Goal: Task Accomplishment & Management: Manage account settings

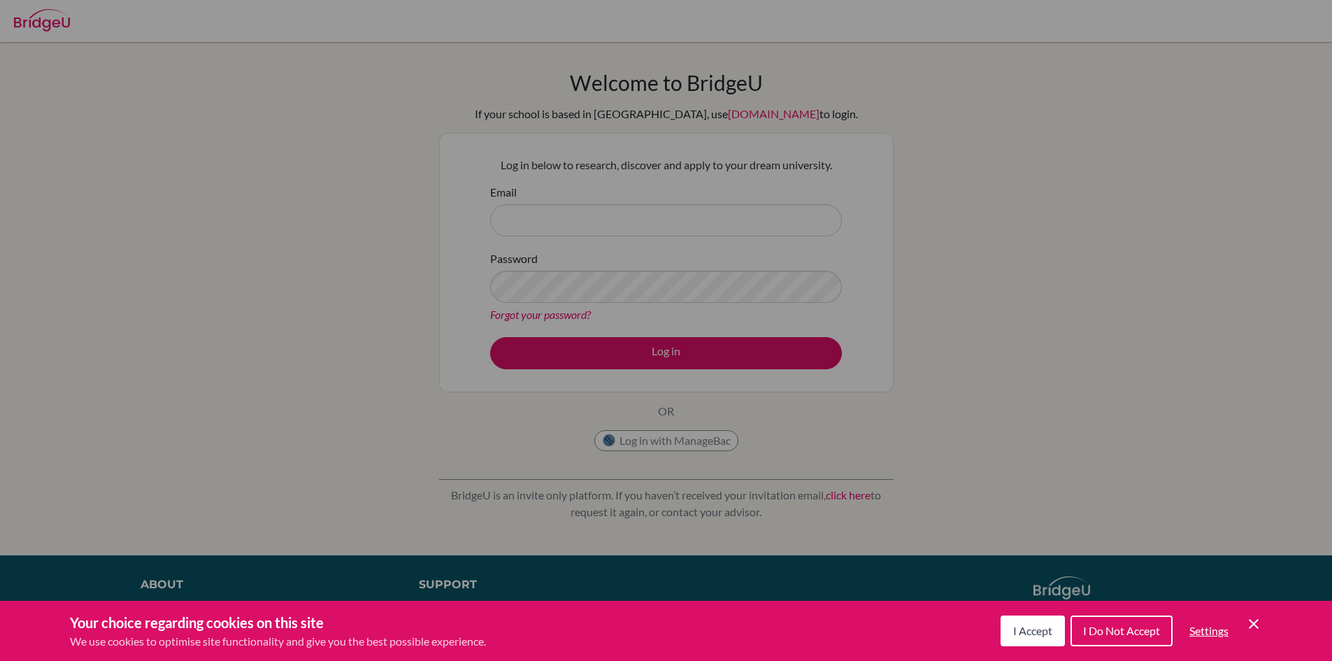
click at [1095, 630] on span "I Do Not Accept" at bounding box center [1121, 630] width 77 height 13
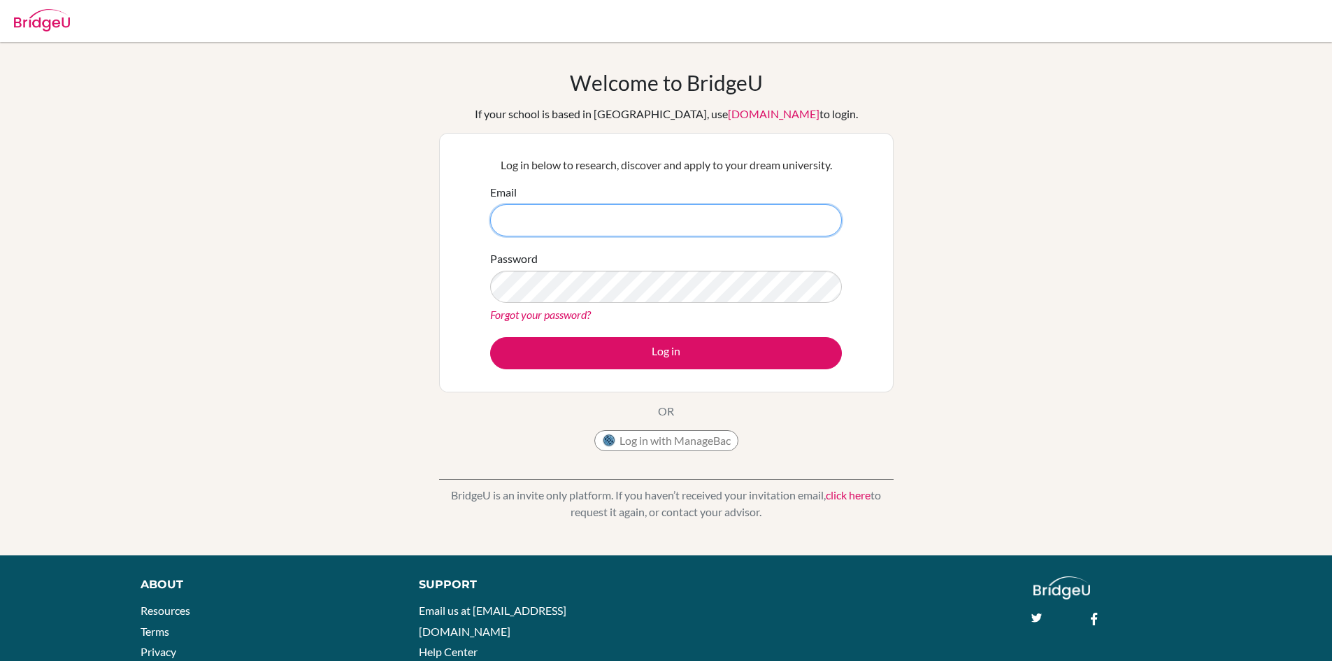
click at [627, 234] on input "Email" at bounding box center [666, 220] width 352 height 32
type input "[EMAIL_ADDRESS][DOMAIN_NAME]"
click at [530, 316] on link "Forgot your password?" at bounding box center [540, 314] width 101 height 13
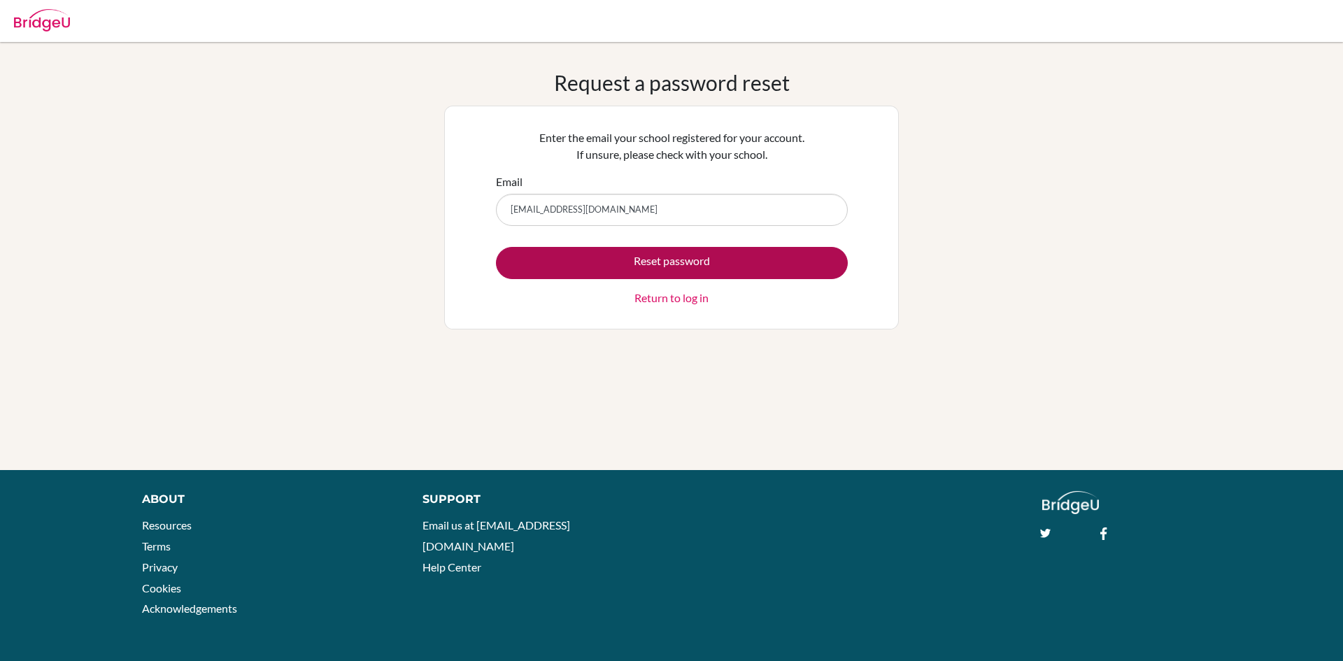
type input "[EMAIL_ADDRESS][DOMAIN_NAME]"
click at [617, 254] on button "Reset password" at bounding box center [672, 263] width 352 height 32
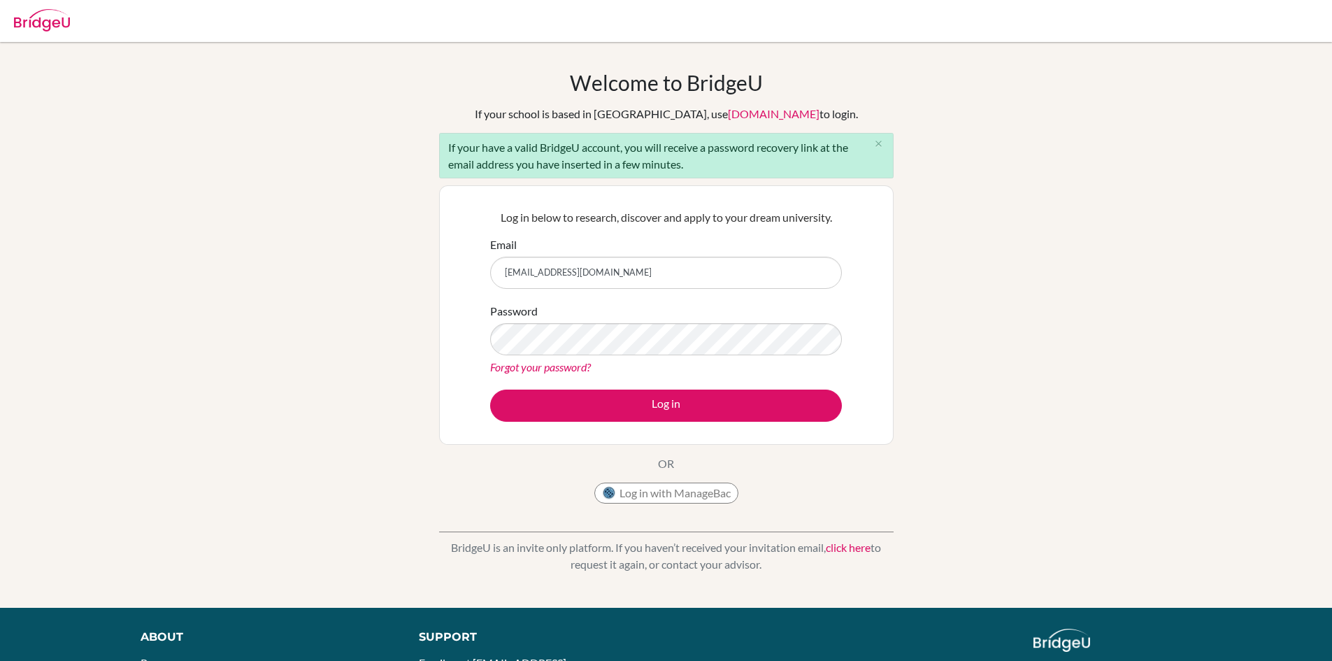
type input "[EMAIL_ADDRESS][DOMAIN_NAME]"
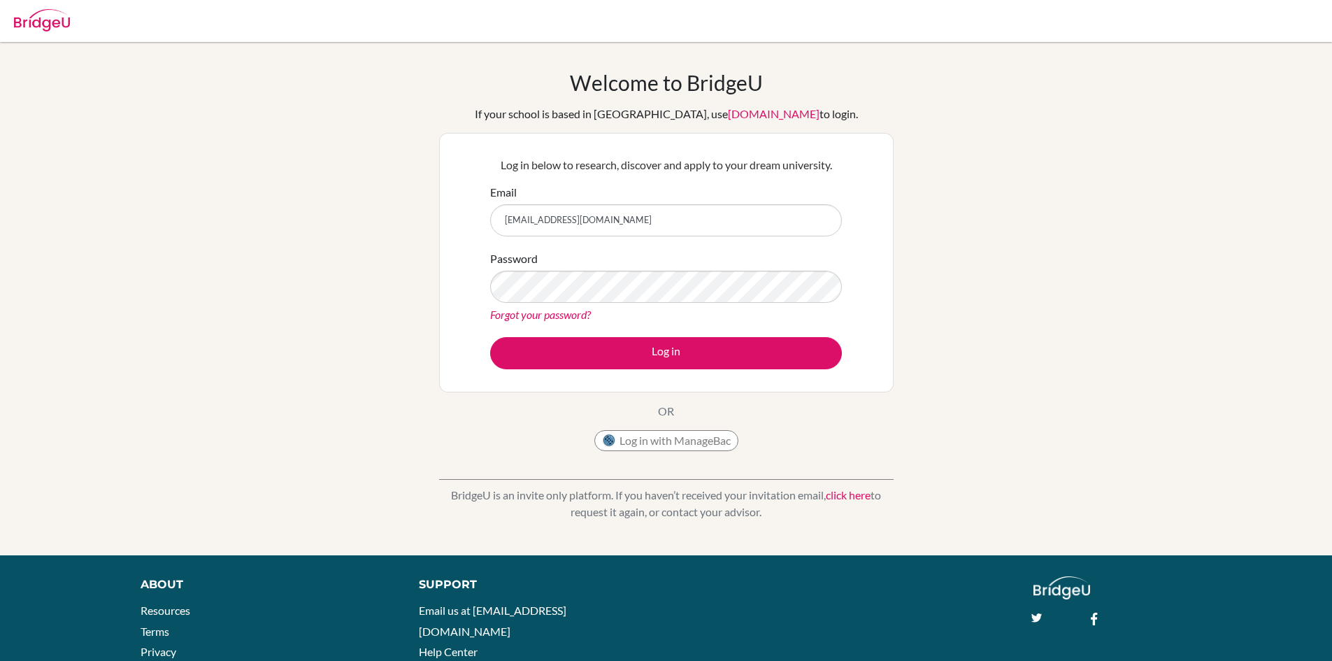
type input "[EMAIL_ADDRESS][DOMAIN_NAME]"
click at [490, 337] on button "Log in" at bounding box center [666, 353] width 352 height 32
